Goal: Information Seeking & Learning: Learn about a topic

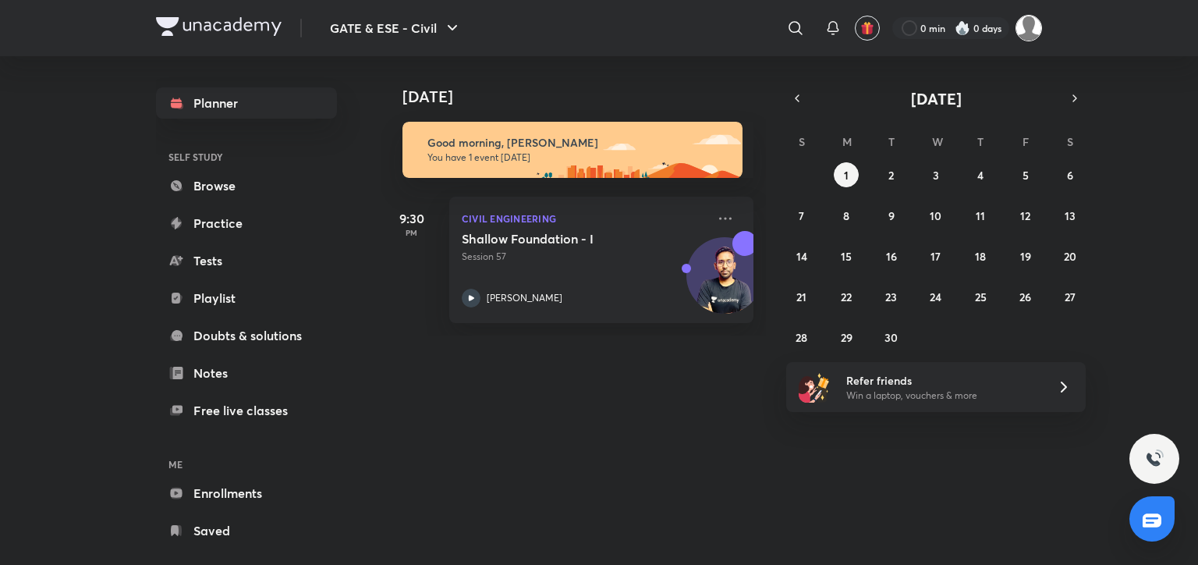
click at [1034, 29] on img at bounding box center [1028, 28] width 27 height 27
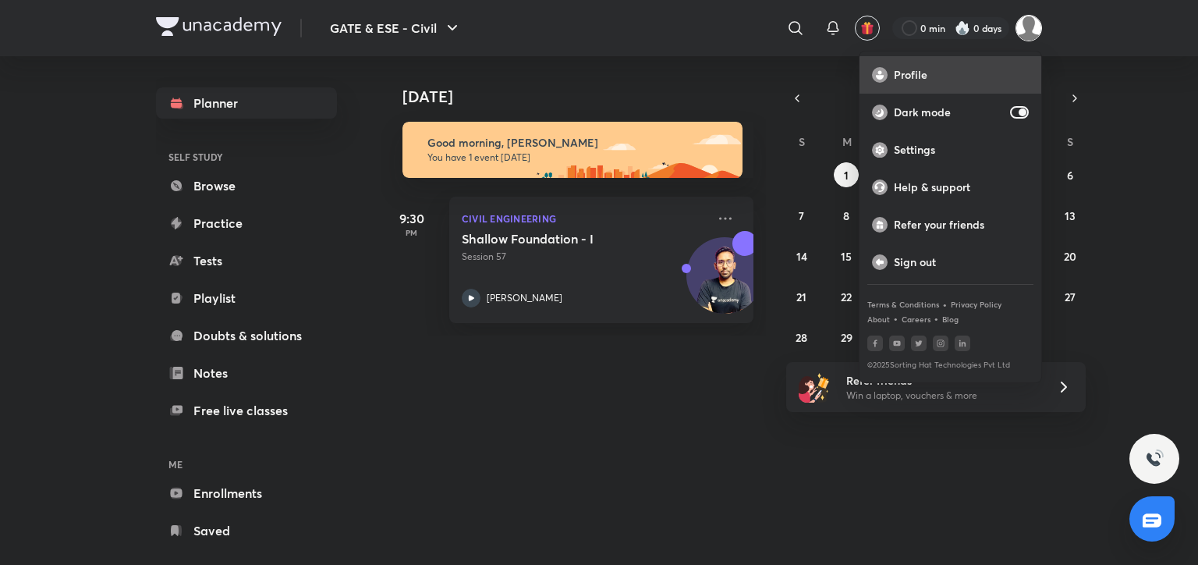
click at [926, 87] on div "Profile" at bounding box center [950, 74] width 182 height 37
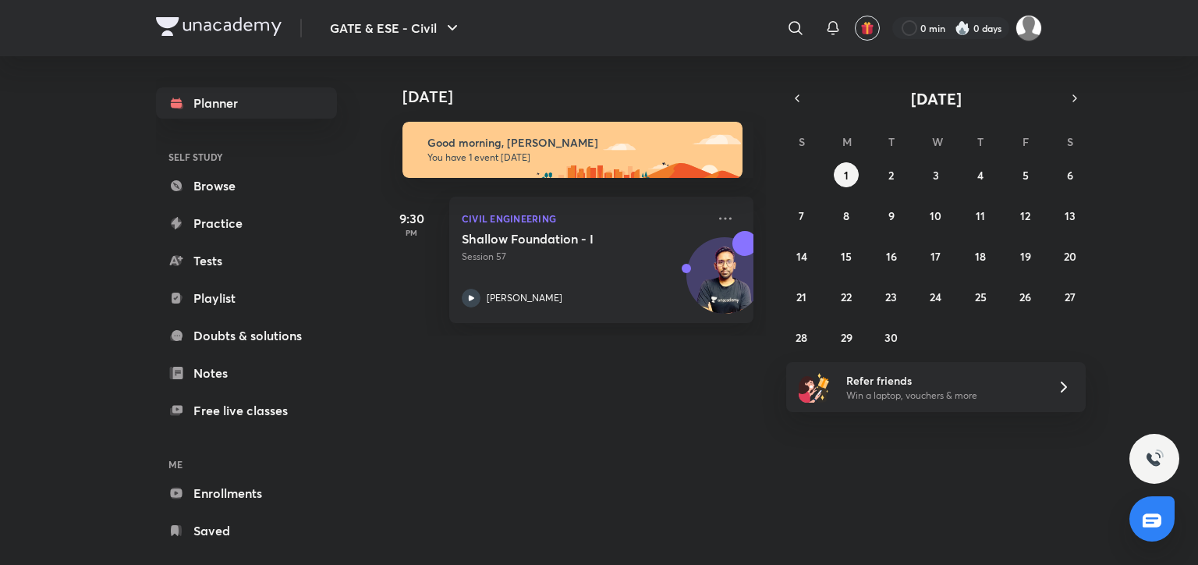
click at [688, 16] on div "​" at bounding box center [667, 27] width 287 height 37
click at [1166, 171] on div "[DATE] Good morning, [PERSON_NAME] You have 1 event [DATE] 9:30 PM Civil Engine…" at bounding box center [788, 195] width 814 height 279
click at [795, 98] on icon "button" at bounding box center [797, 98] width 12 height 14
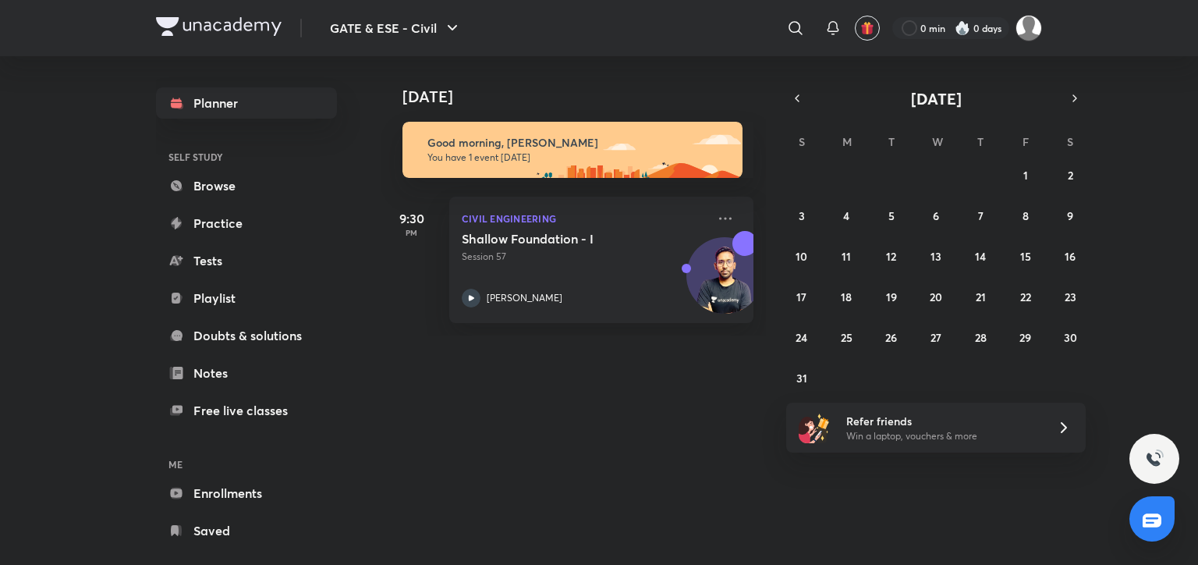
click at [631, 458] on div "[DATE] [DATE] Good morning, [PERSON_NAME] You have 1 event [DATE] 9:30 PM Civil…" at bounding box center [711, 304] width 661 height 496
click at [1078, 97] on icon "button" at bounding box center [1074, 98] width 12 height 14
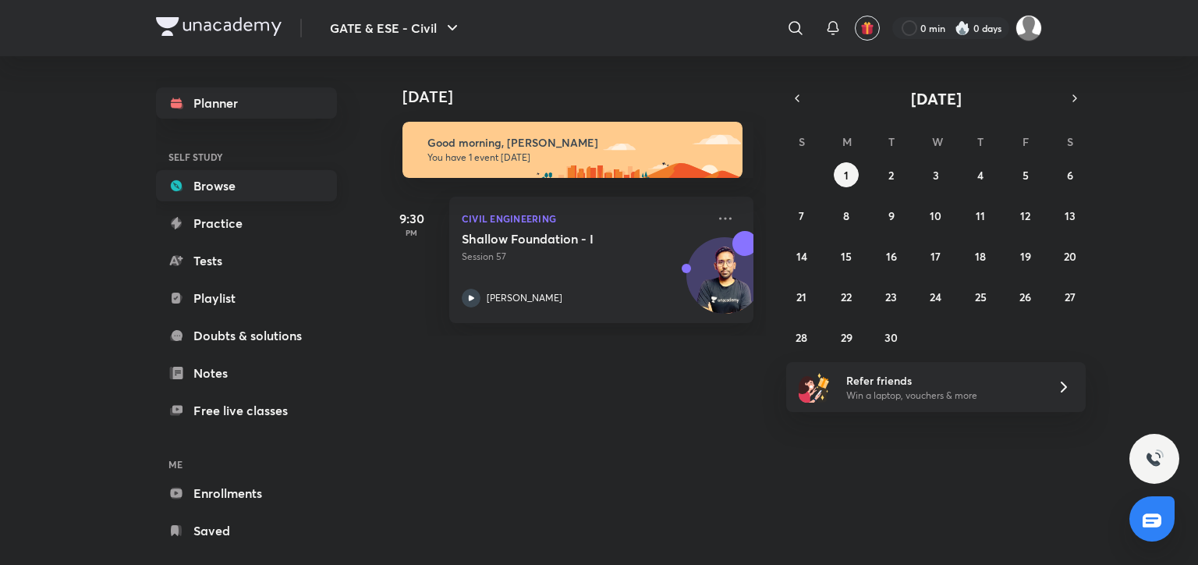
click at [228, 184] on link "Browse" at bounding box center [246, 185] width 181 height 31
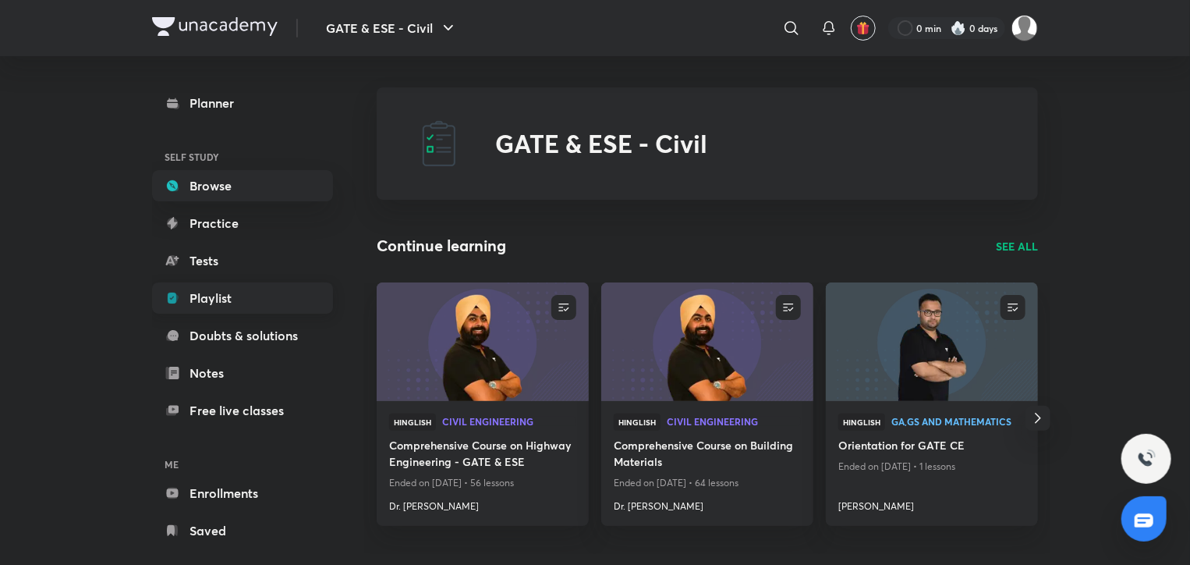
click at [224, 296] on link "Playlist" at bounding box center [242, 297] width 181 height 31
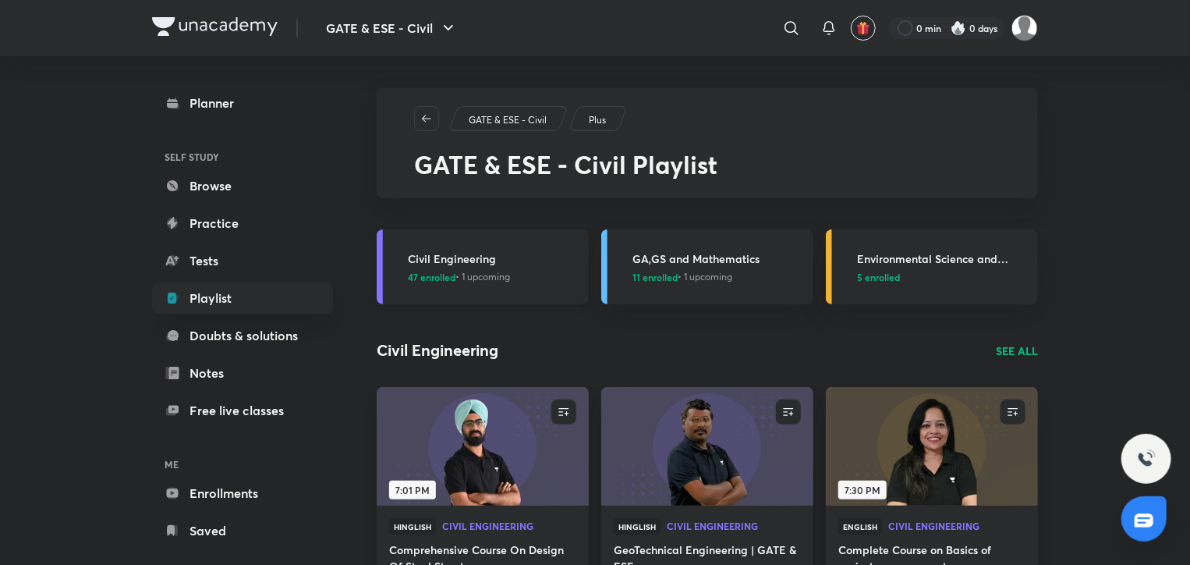
click at [521, 264] on h3 "Civil Engineering" at bounding box center [494, 258] width 172 height 16
click at [538, 257] on h3 "Civil Engineering" at bounding box center [494, 258] width 172 height 16
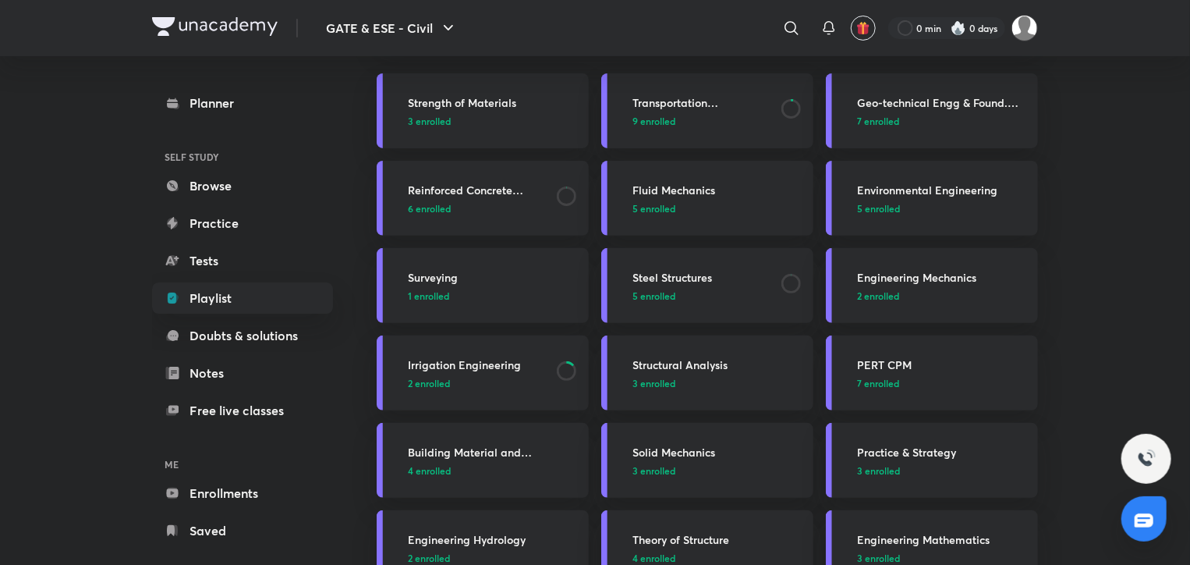
scroll to position [234, 0]
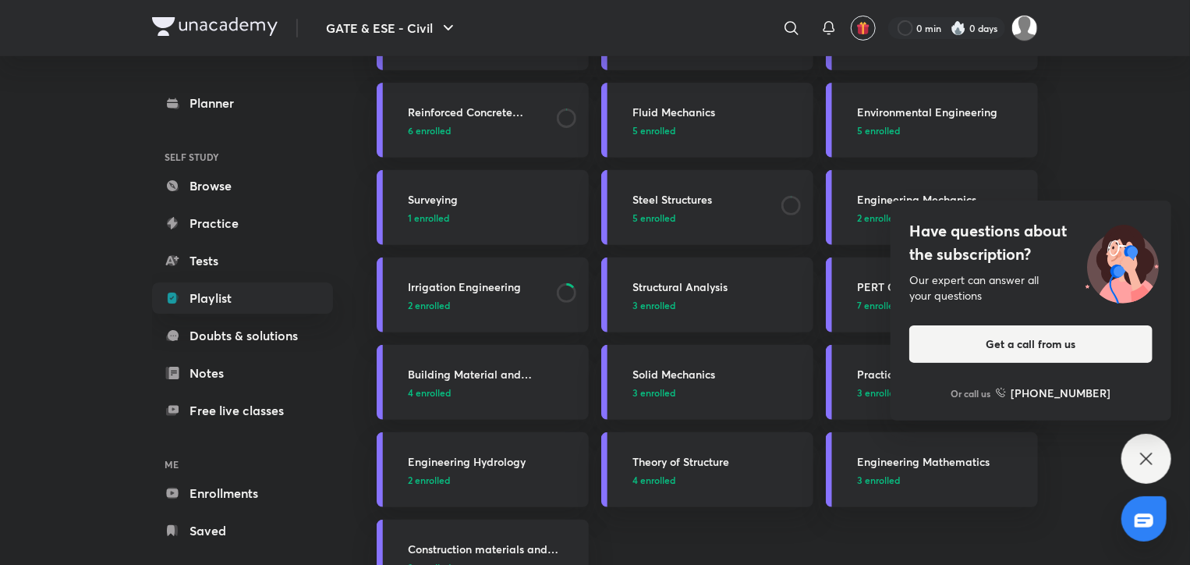
click at [1150, 450] on icon at bounding box center [1146, 458] width 19 height 19
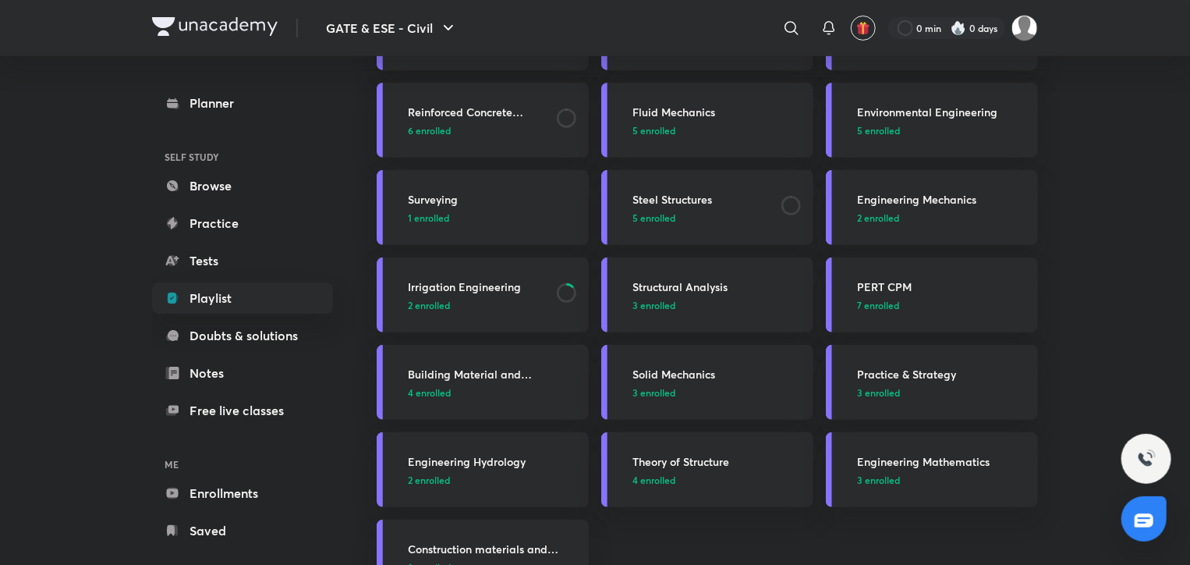
scroll to position [312, 0]
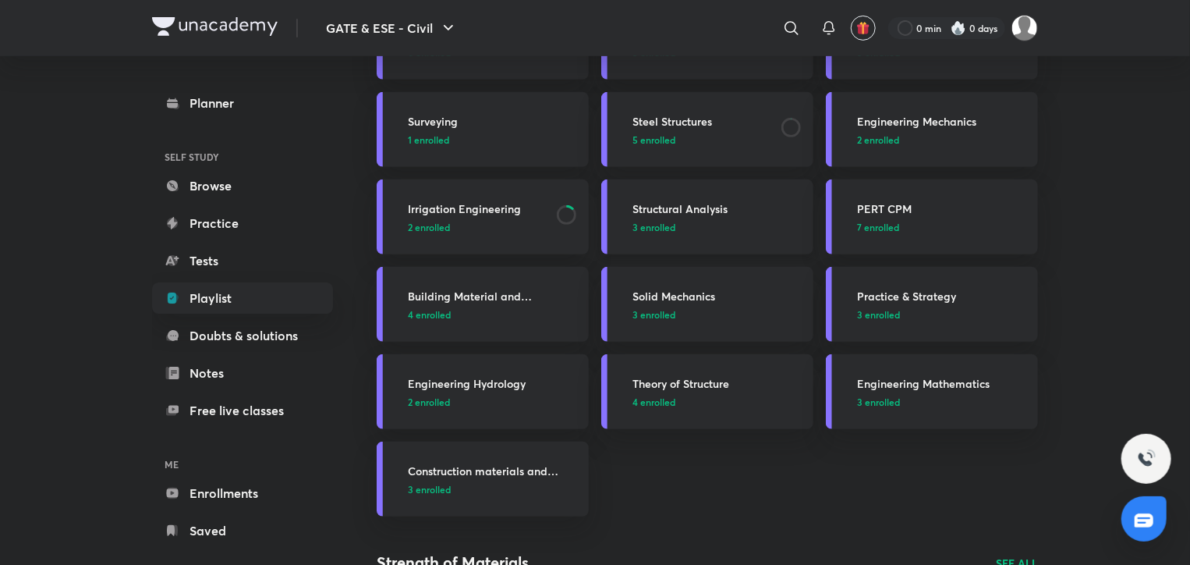
click at [736, 221] on p "3 enrolled" at bounding box center [718, 227] width 172 height 14
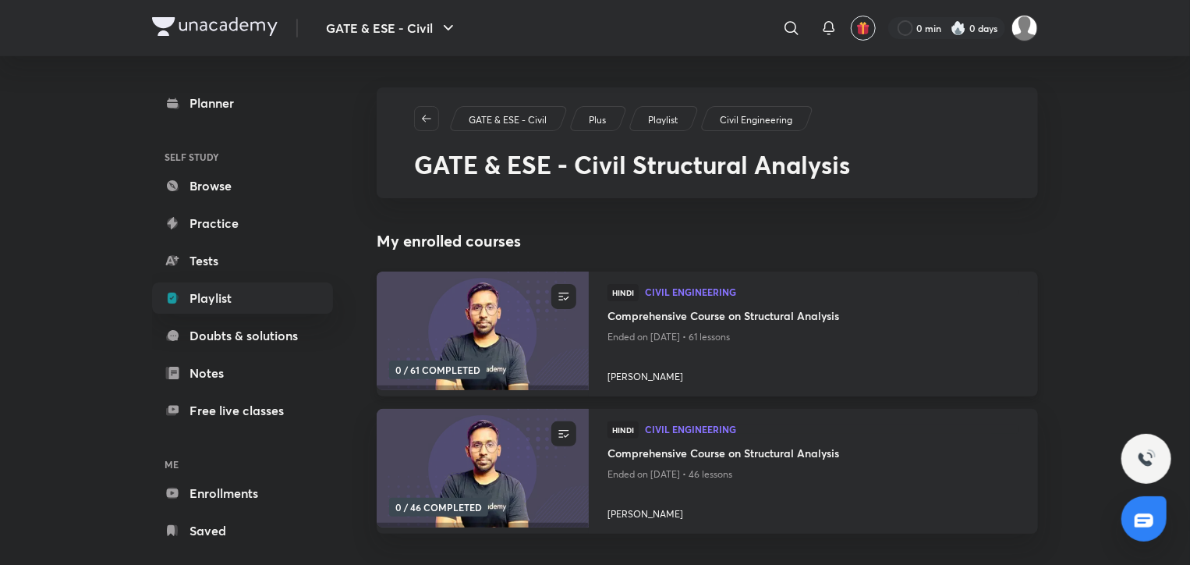
click at [692, 310] on h4 "Comprehensive Course on Structural Analysis" at bounding box center [813, 316] width 412 height 19
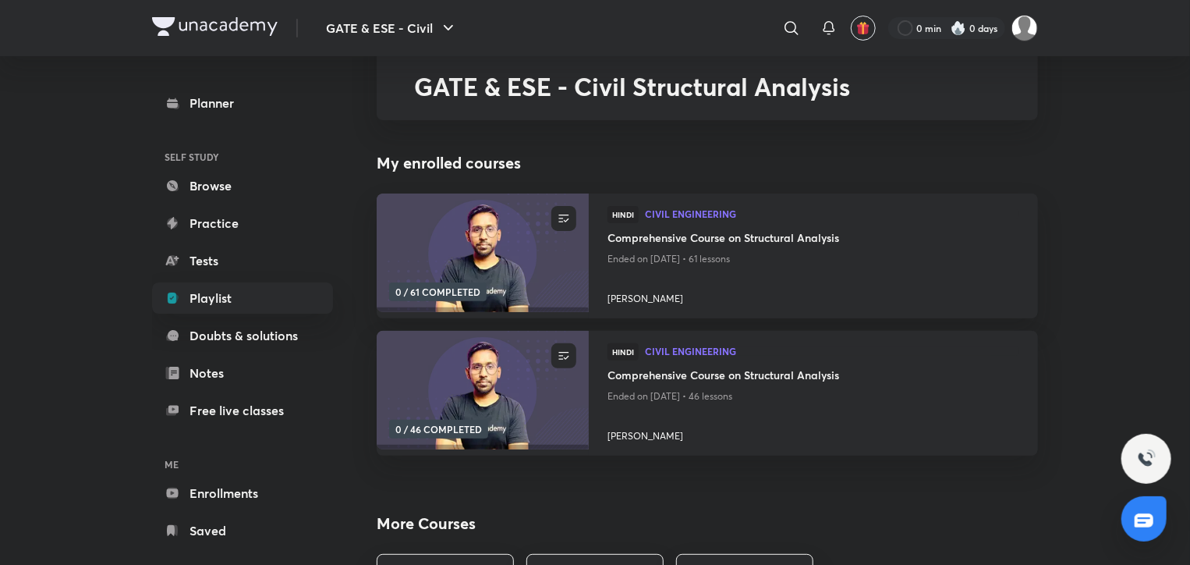
scroll to position [156, 0]
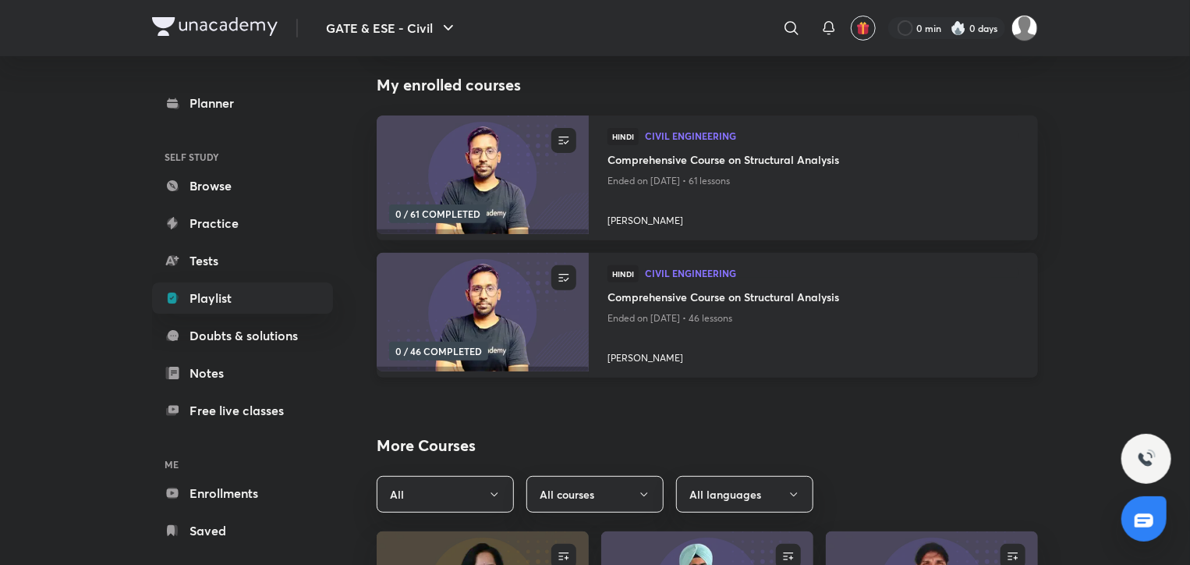
click at [714, 292] on h4 "Comprehensive Course on Structural Analysis" at bounding box center [813, 297] width 412 height 19
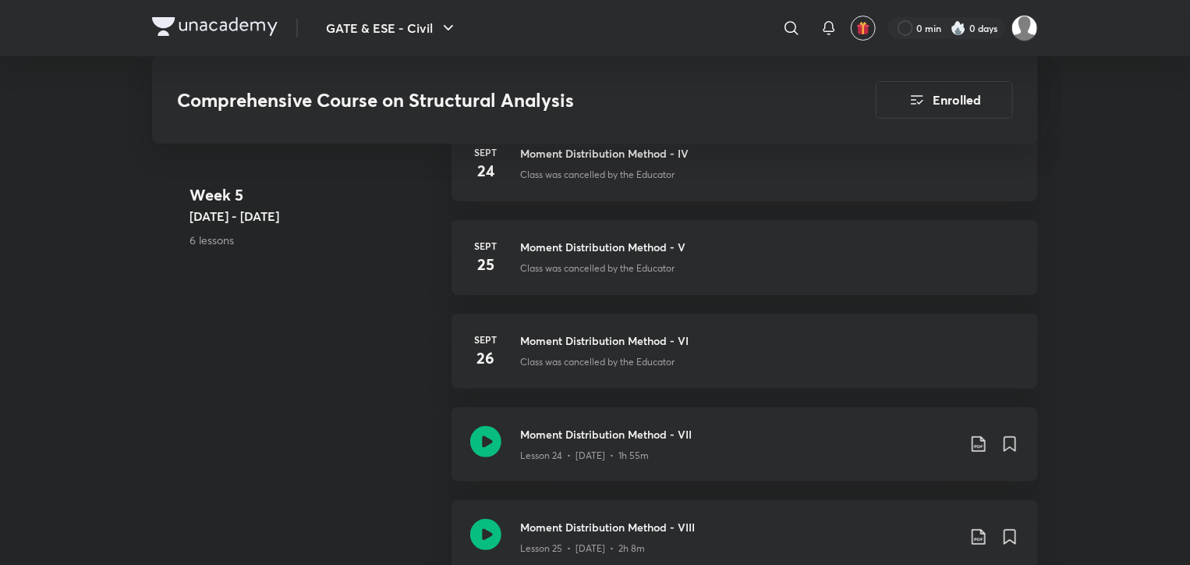
scroll to position [2729, 0]
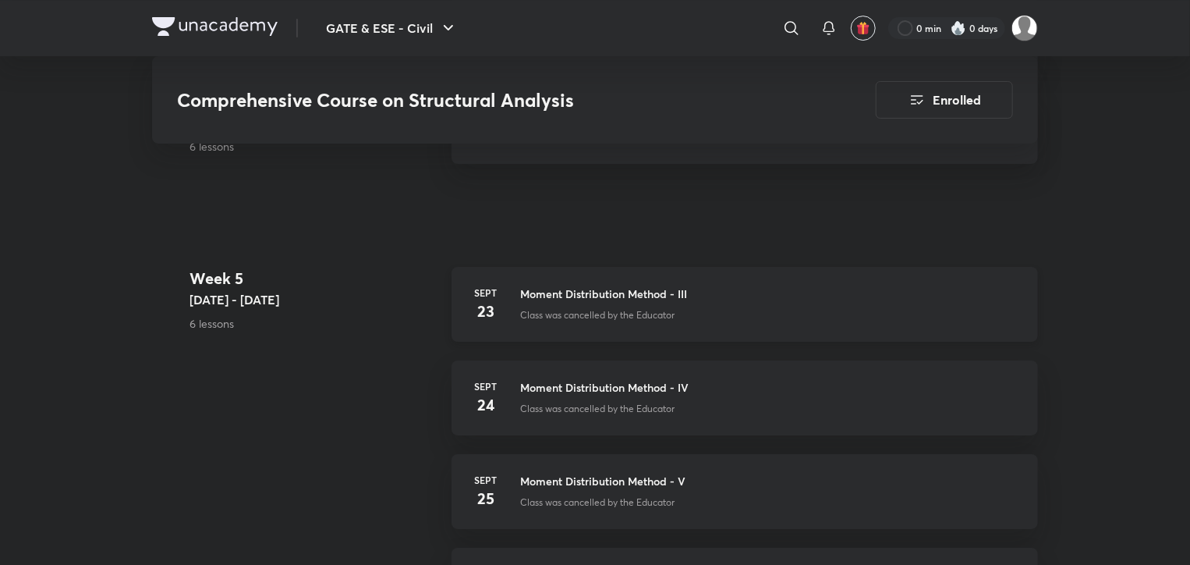
click at [665, 289] on h3 "Moment Distribution Method - III" at bounding box center [769, 293] width 499 height 16
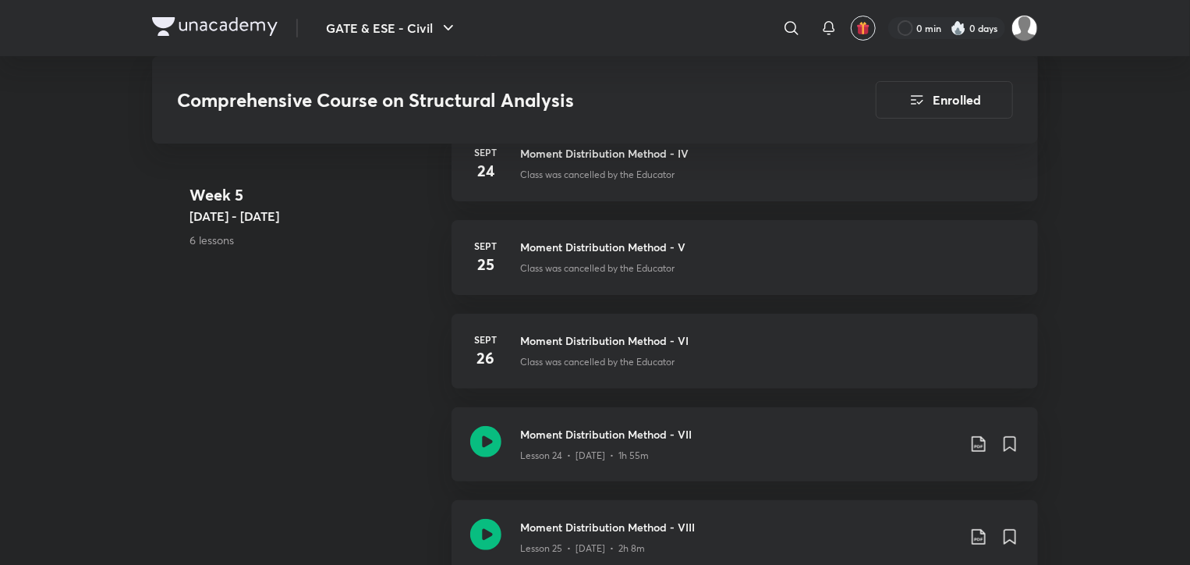
scroll to position [3041, 0]
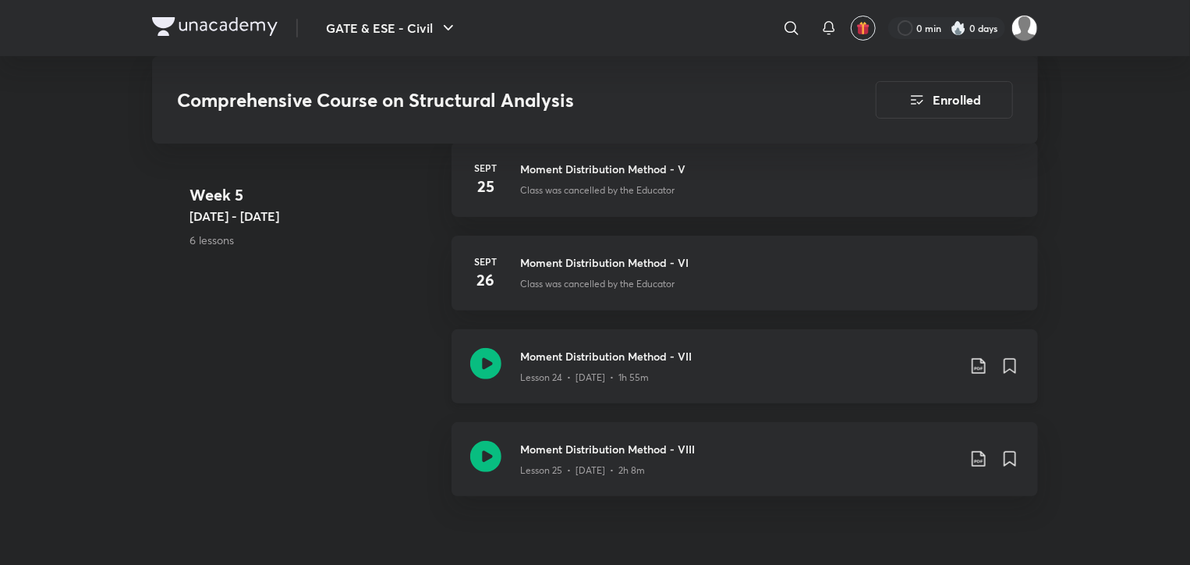
click at [973, 363] on icon at bounding box center [978, 365] width 19 height 19
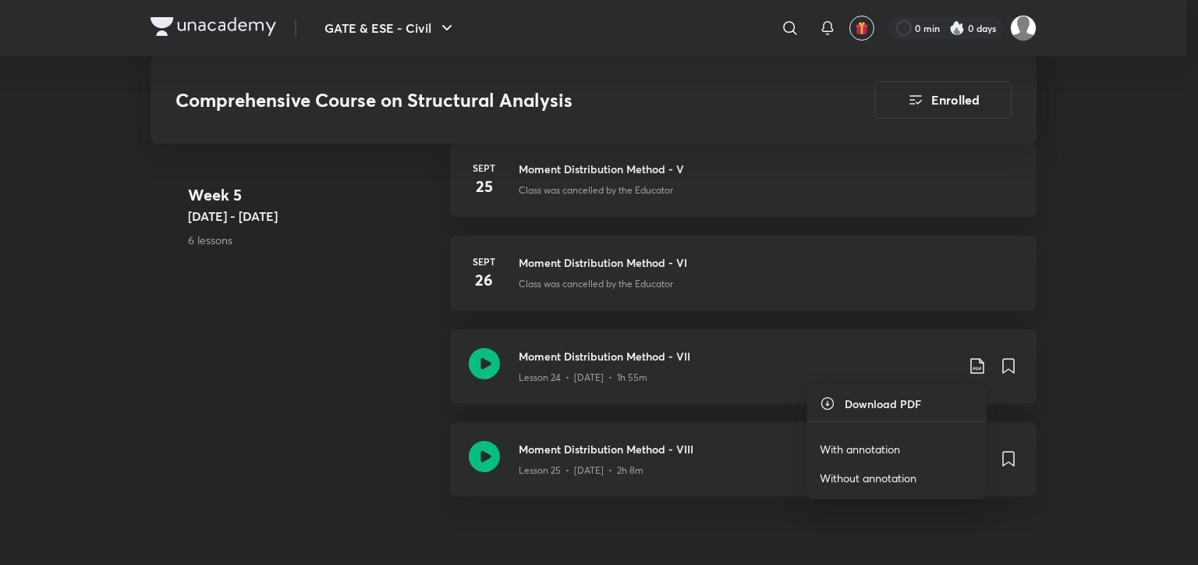
click at [874, 448] on p "With annotation" at bounding box center [859, 449] width 80 height 16
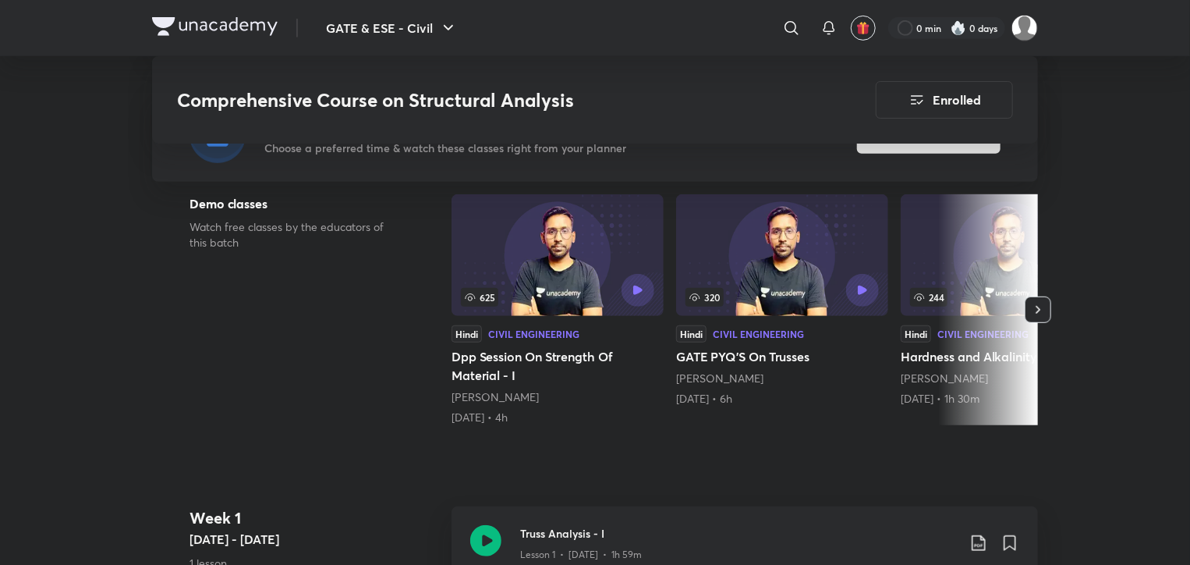
scroll to position [546, 0]
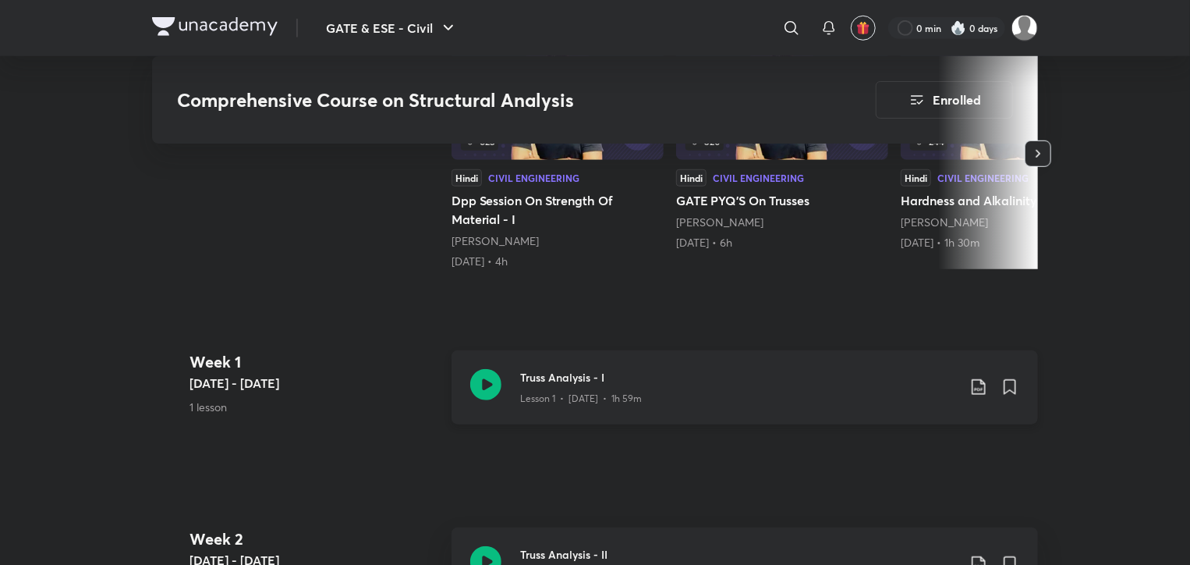
click at [483, 388] on icon at bounding box center [485, 384] width 31 height 31
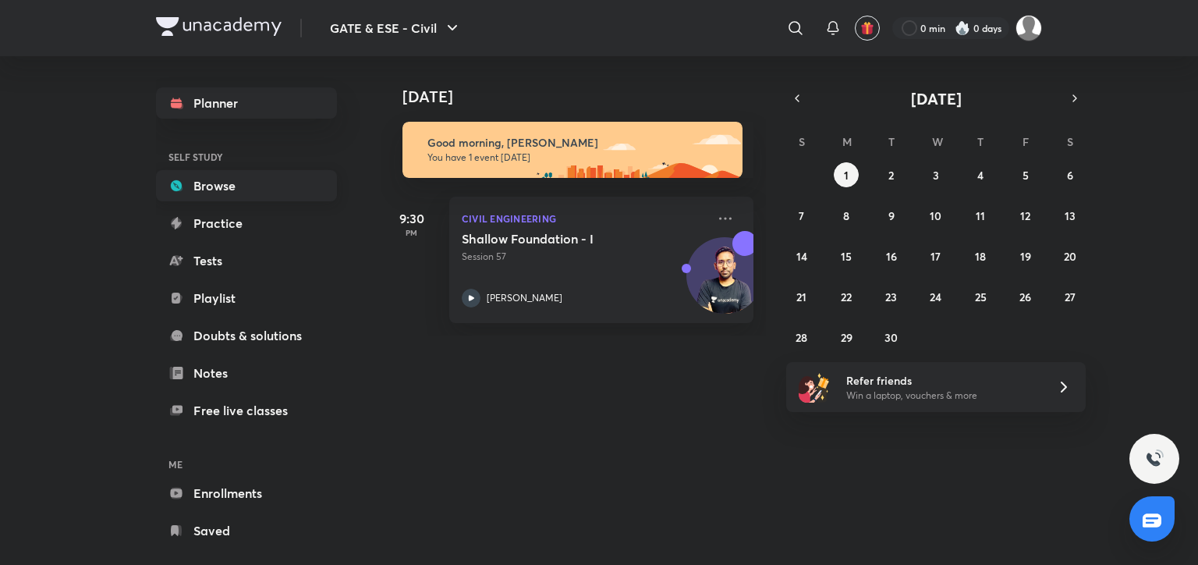
click at [203, 188] on link "Browse" at bounding box center [246, 185] width 181 height 31
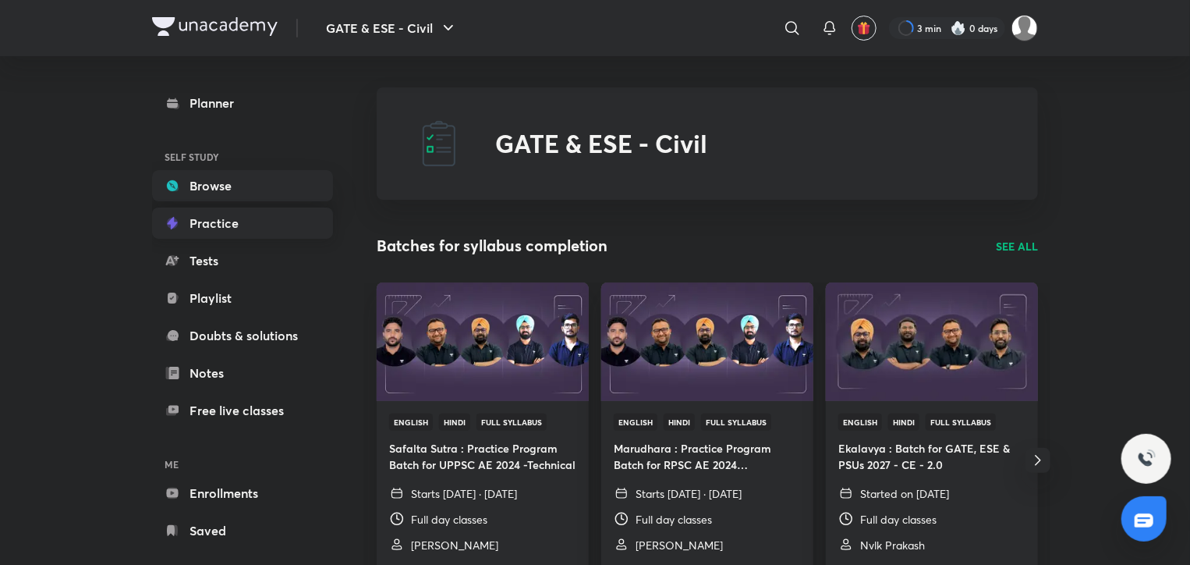
click at [255, 214] on link "Practice" at bounding box center [242, 222] width 181 height 31
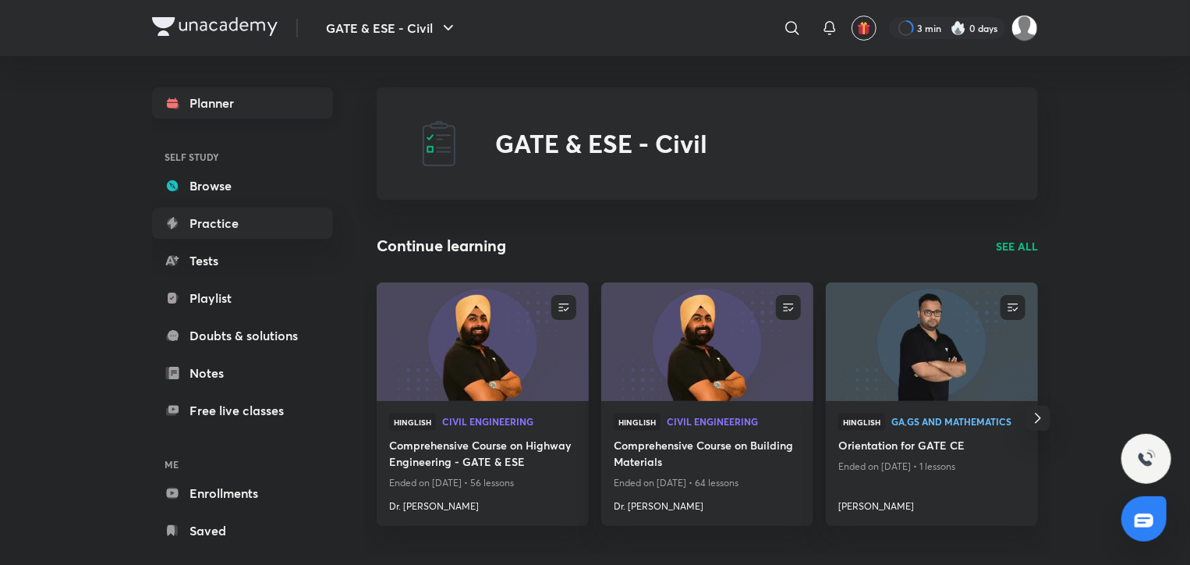
click at [228, 98] on link "Planner" at bounding box center [242, 102] width 181 height 31
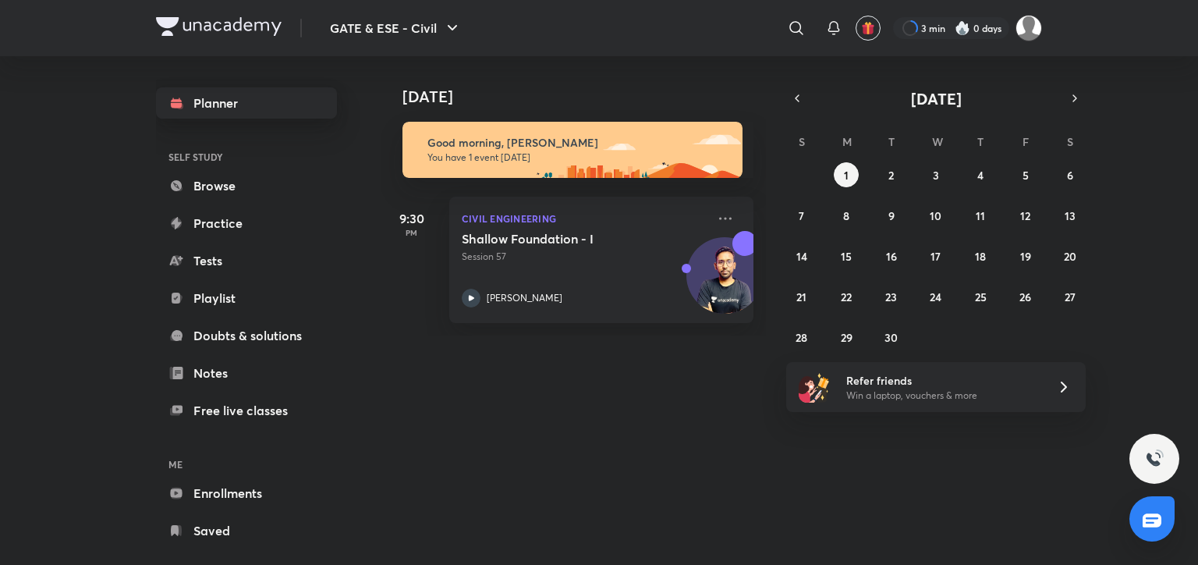
click at [256, 111] on link "Planner" at bounding box center [246, 102] width 181 height 31
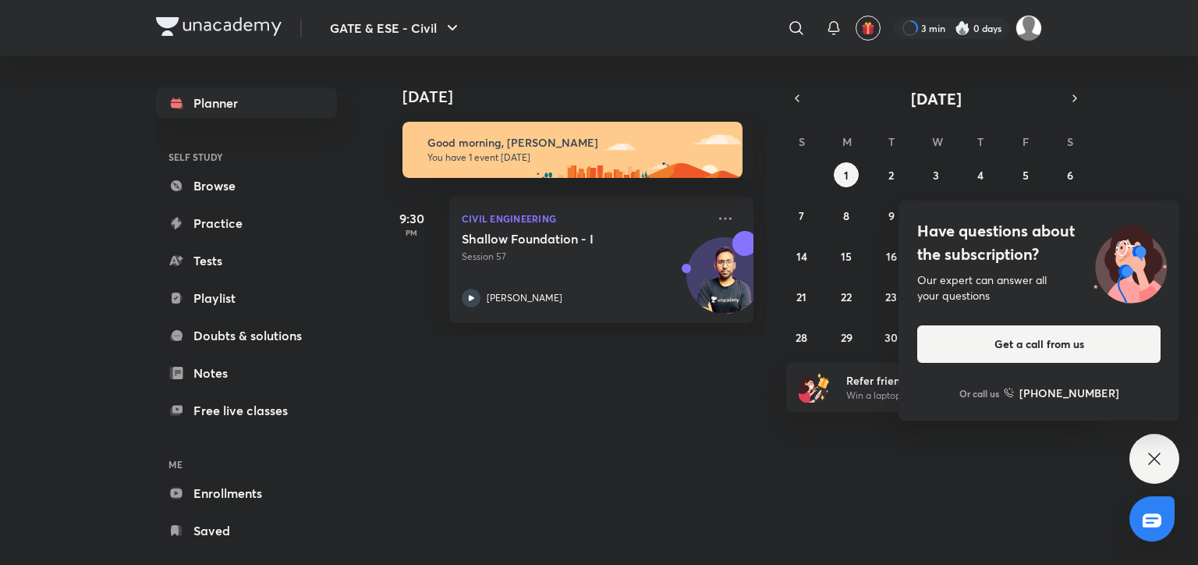
click at [1163, 462] on div "Have questions about the subscription? Our expert can answer all your questions…" at bounding box center [1154, 459] width 50 height 50
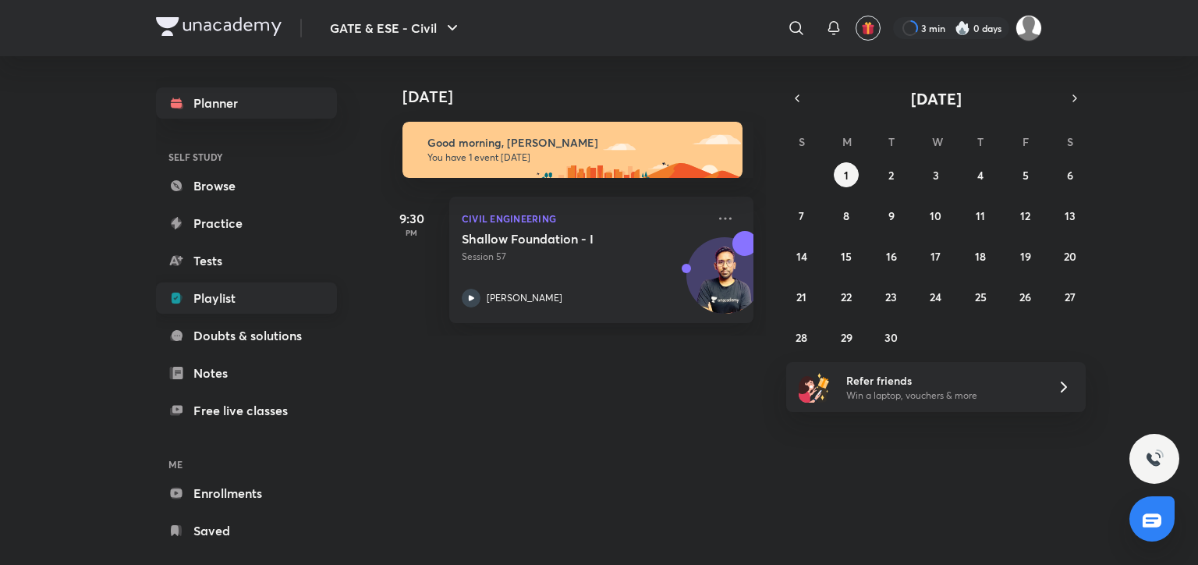
click at [215, 311] on link "Playlist" at bounding box center [246, 297] width 181 height 31
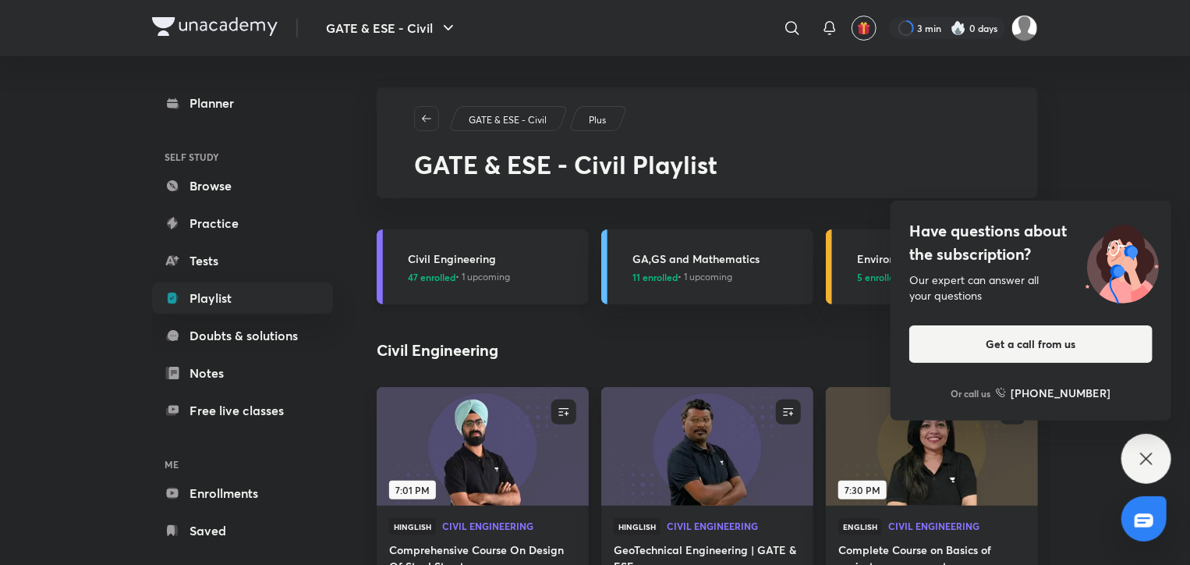
click at [485, 260] on h3 "Civil Engineering" at bounding box center [494, 258] width 172 height 16
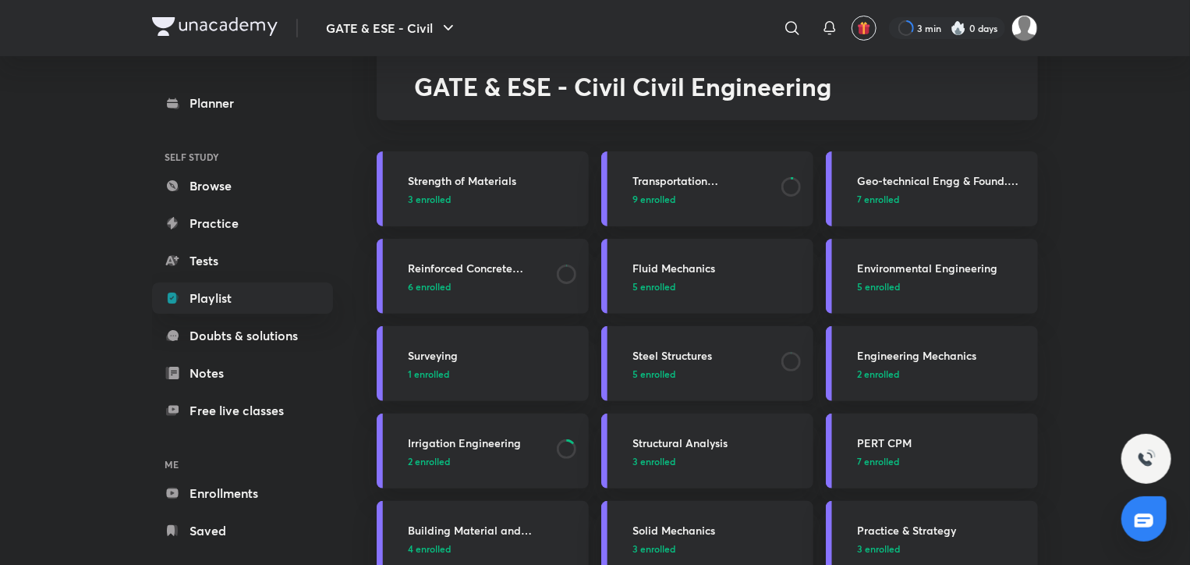
scroll to position [156, 0]
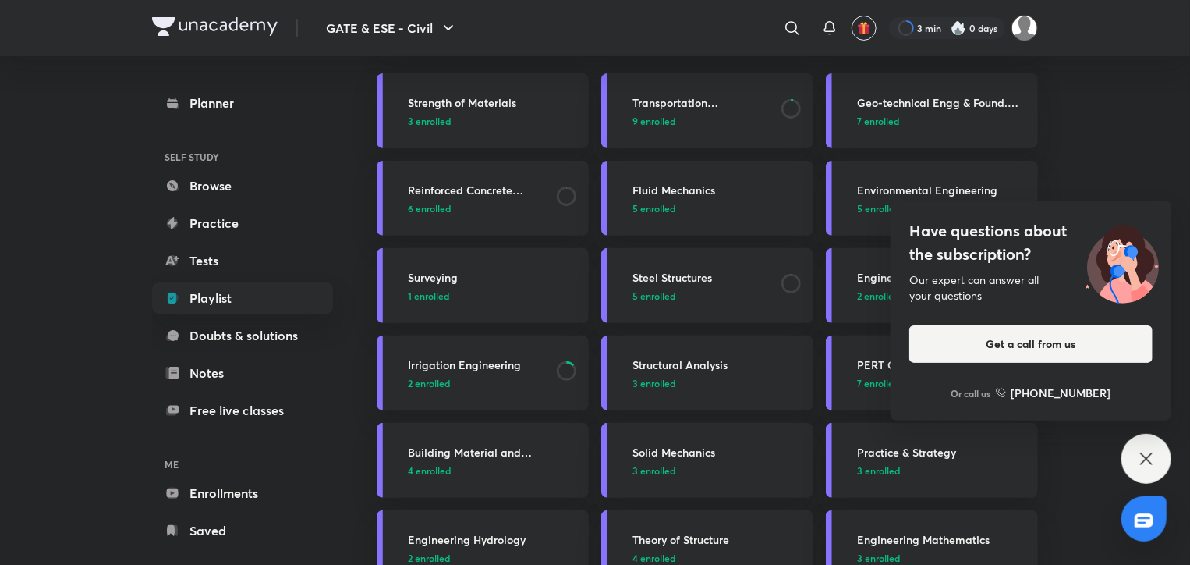
click at [1149, 466] on icon at bounding box center [1146, 458] width 19 height 19
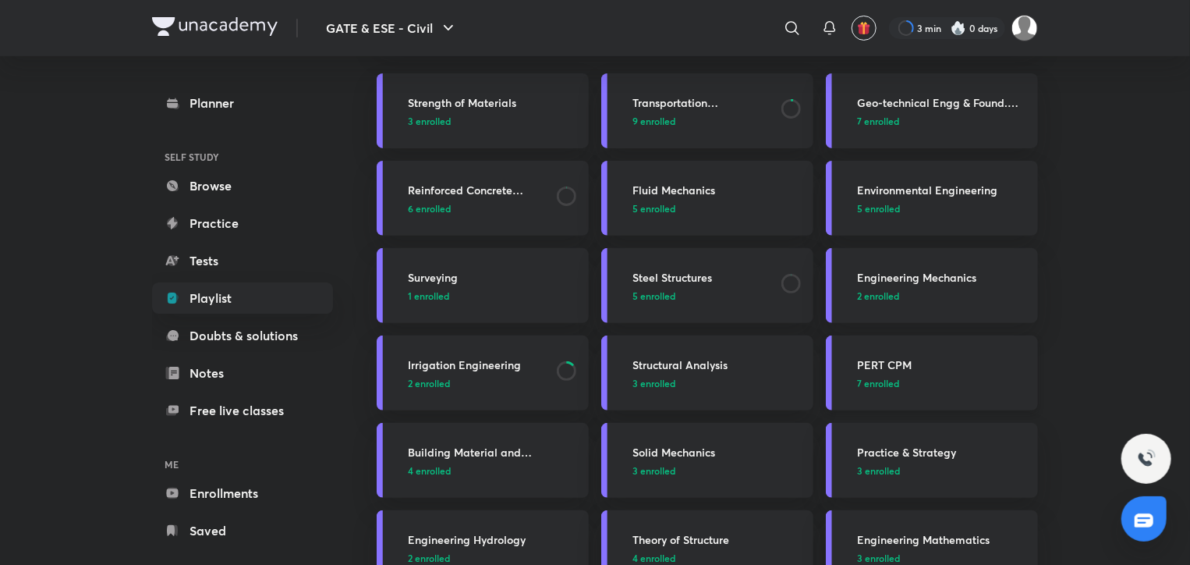
scroll to position [78, 0]
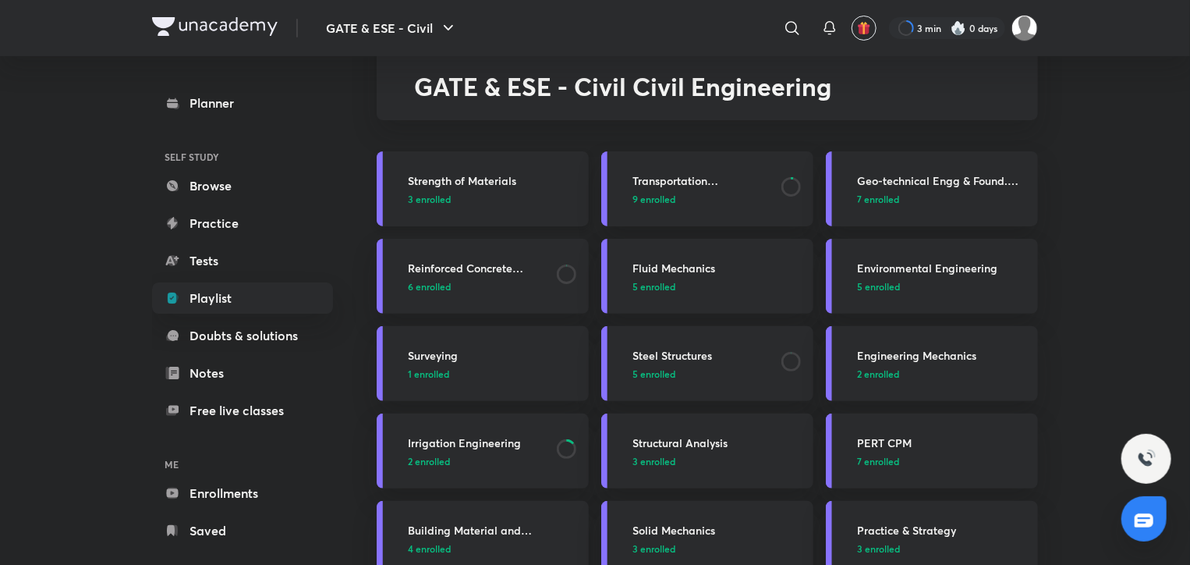
click at [465, 182] on h3 "Strength of Materials" at bounding box center [494, 180] width 172 height 16
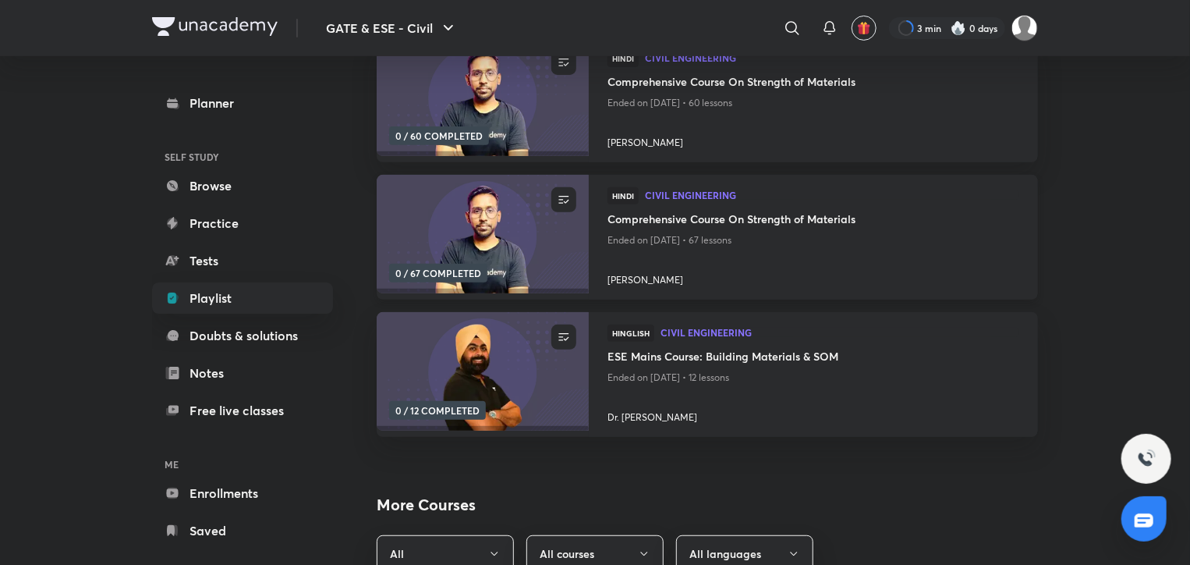
scroll to position [156, 0]
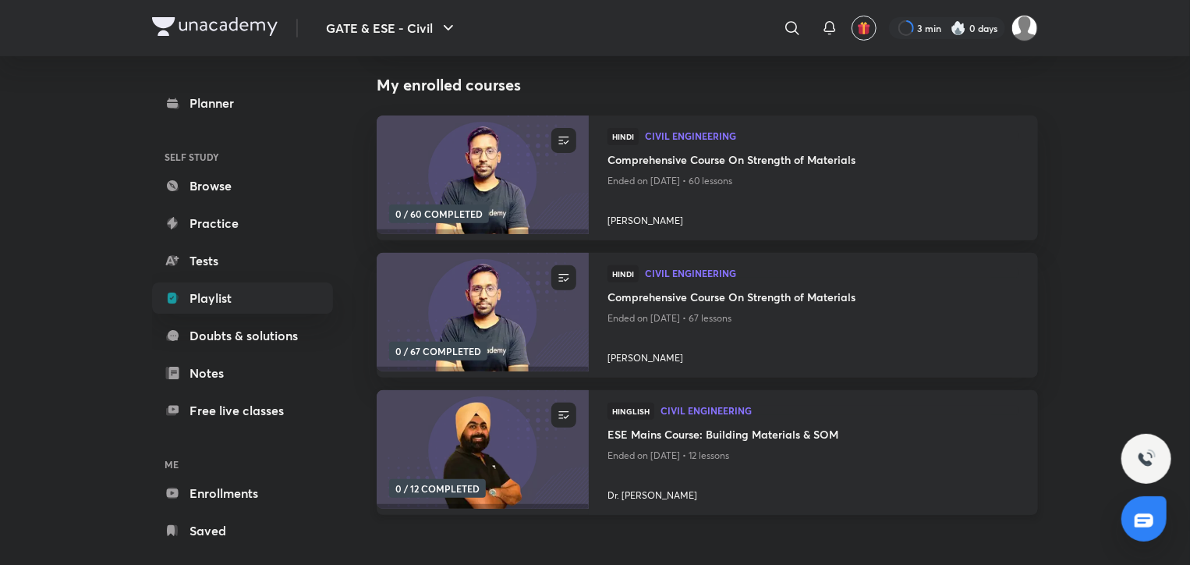
click at [646, 436] on h4 "ESE Mains Course: Building Materials & SOM" at bounding box center [813, 435] width 412 height 19
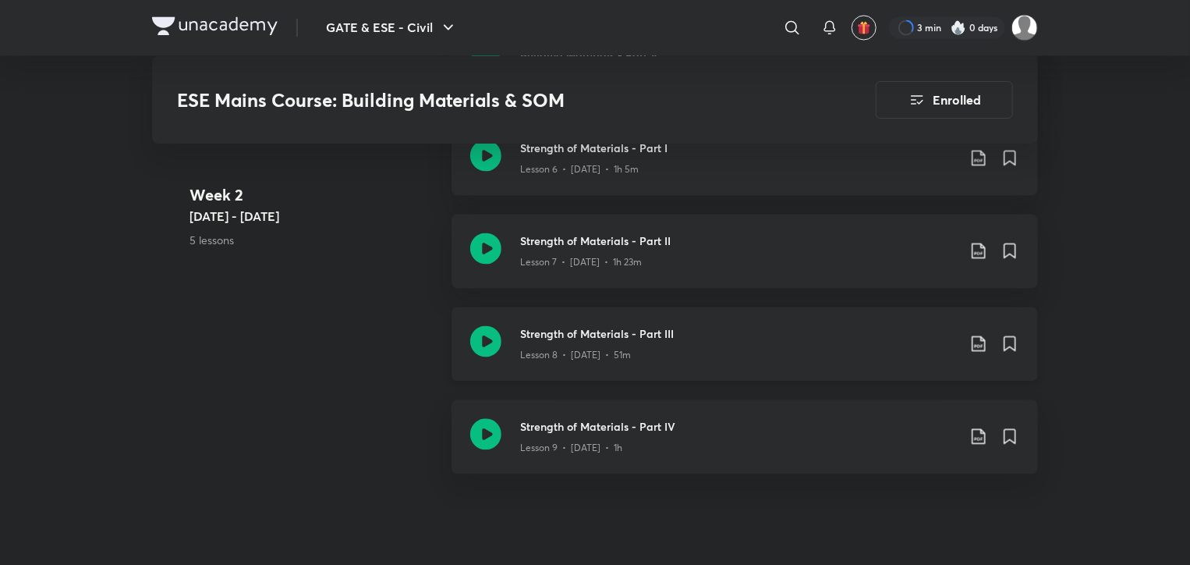
scroll to position [1403, 0]
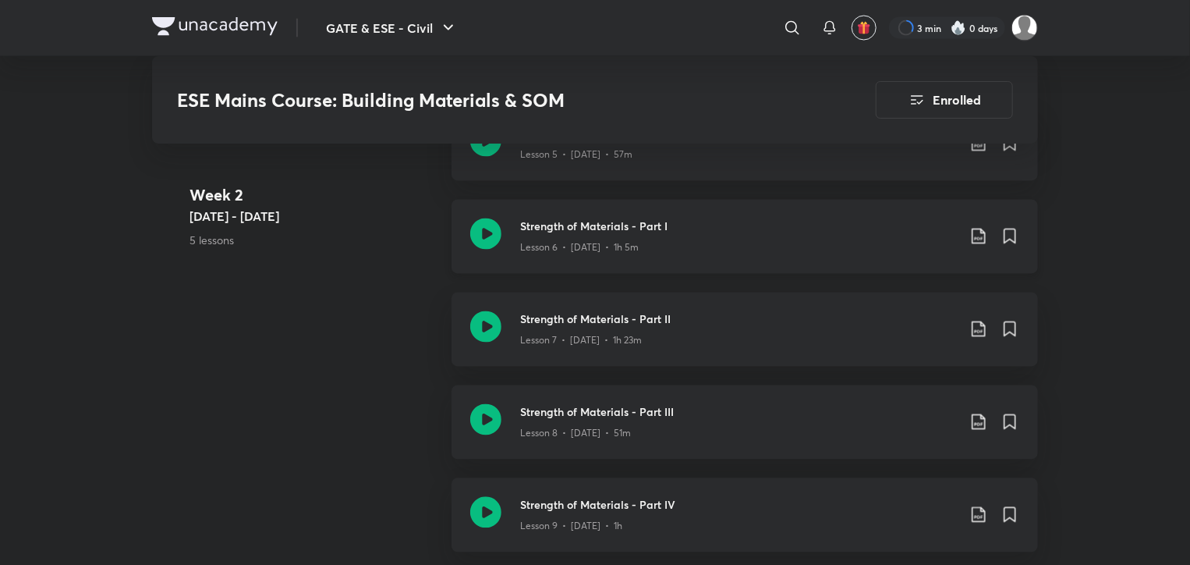
click at [599, 222] on h3 "Strength of Materials - Part I" at bounding box center [738, 226] width 437 height 16
click at [979, 234] on icon at bounding box center [978, 236] width 19 height 19
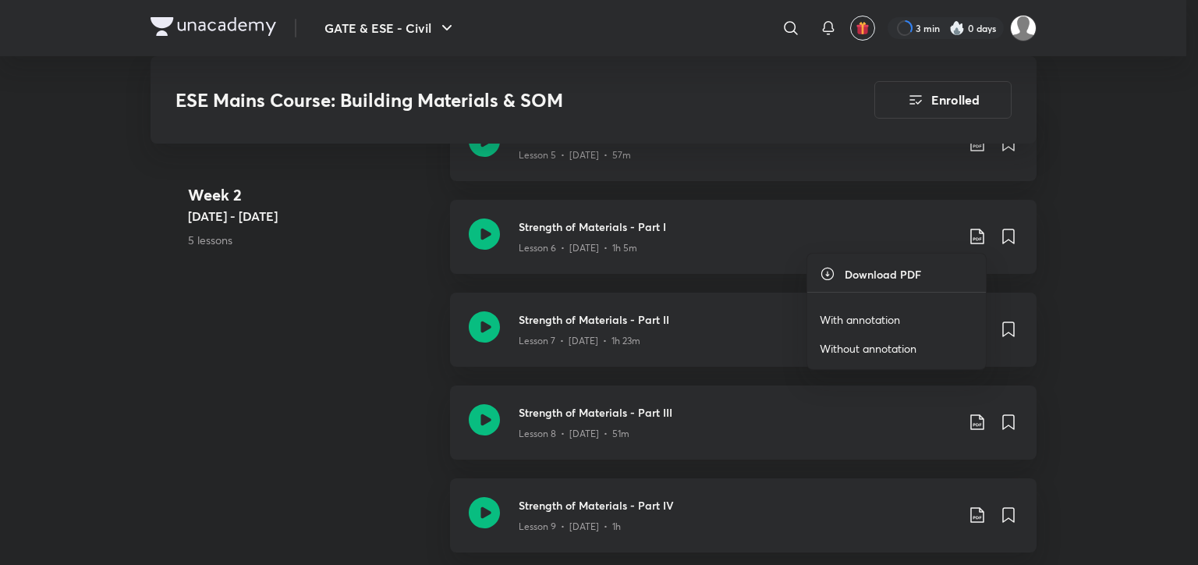
click at [873, 318] on p "With annotation" at bounding box center [859, 319] width 80 height 16
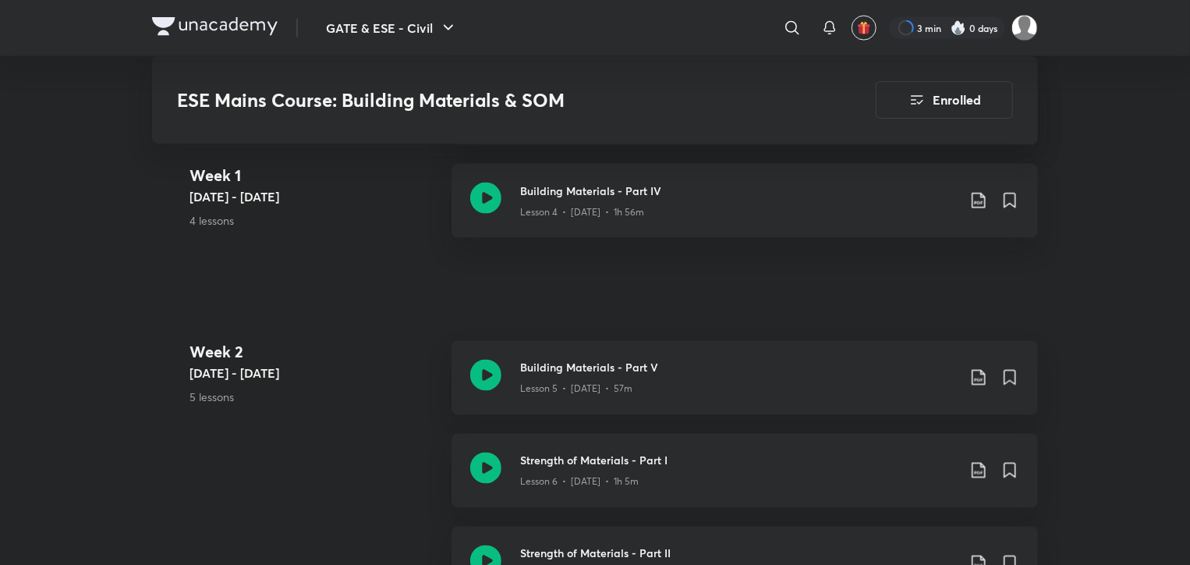
scroll to position [1248, 0]
